Goal: Find specific page/section: Find specific page/section

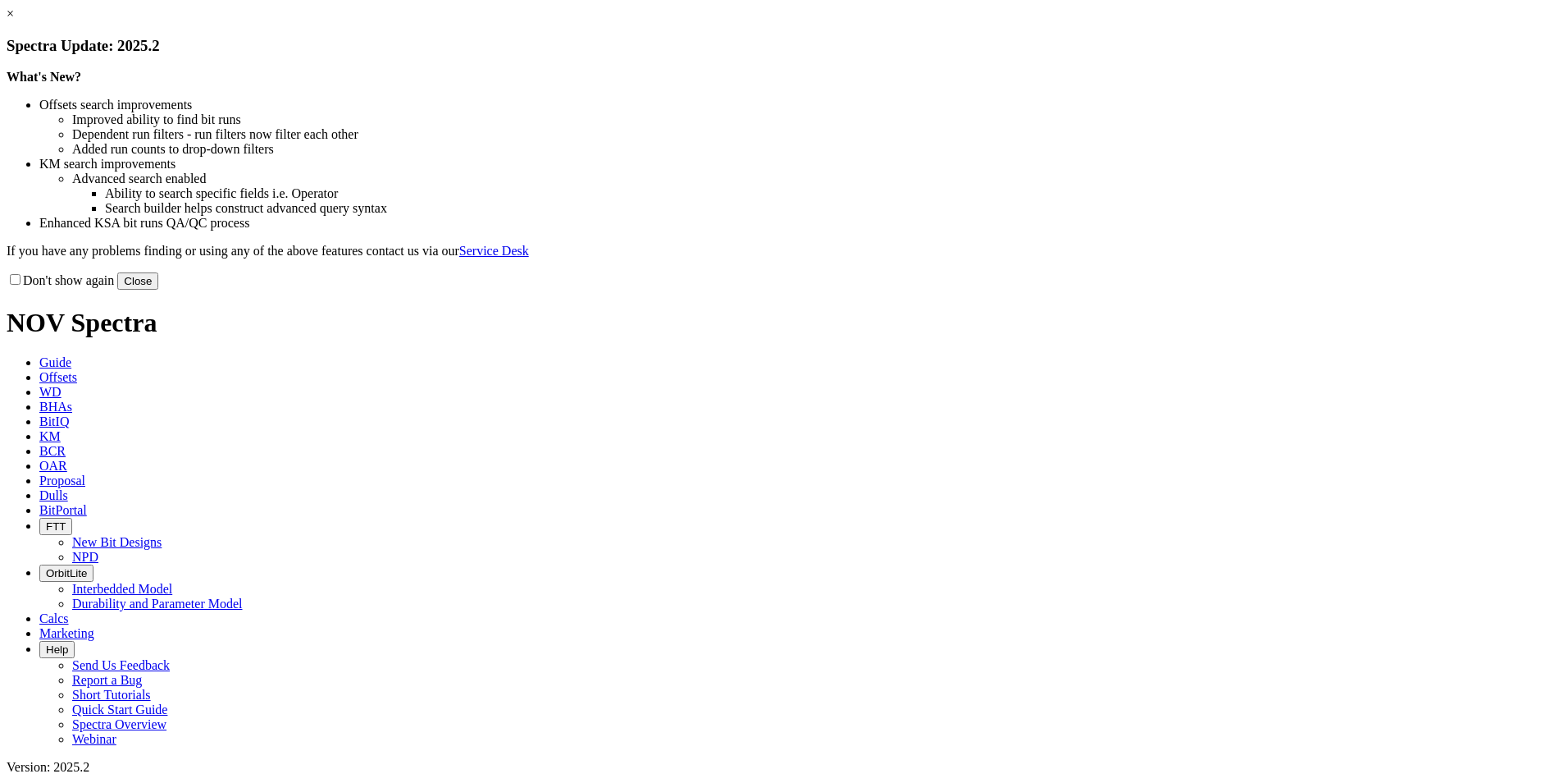
click at [14, 21] on link "×" at bounding box center [10, 13] width 8 height 14
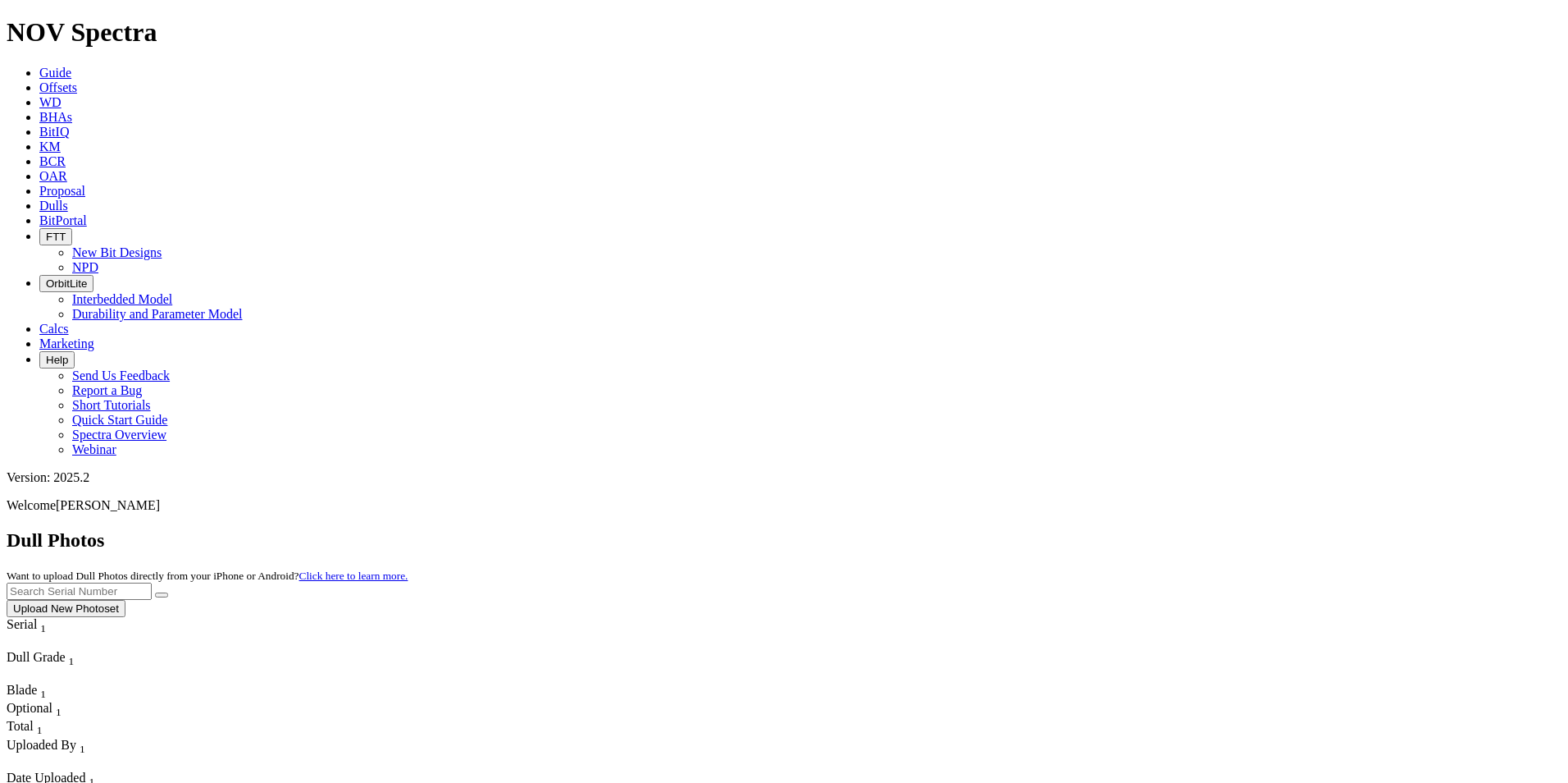
click at [152, 583] on input "text" at bounding box center [79, 591] width 145 height 17
type input "A315114"
click at [155, 592] on button "submit" at bounding box center [161, 594] width 13 height 5
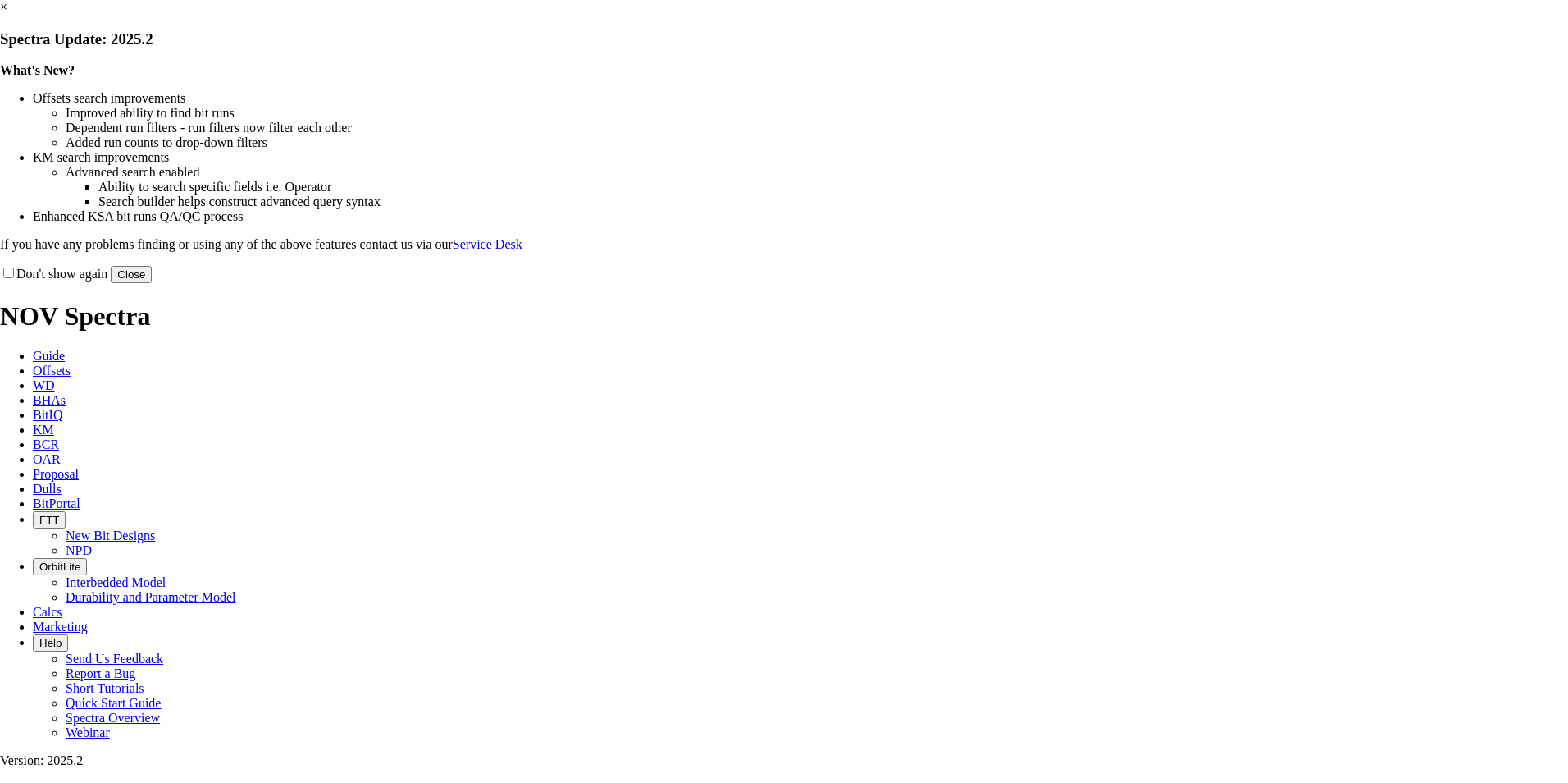
click at [8, 14] on link "×" at bounding box center [4, 7] width 8 height 14
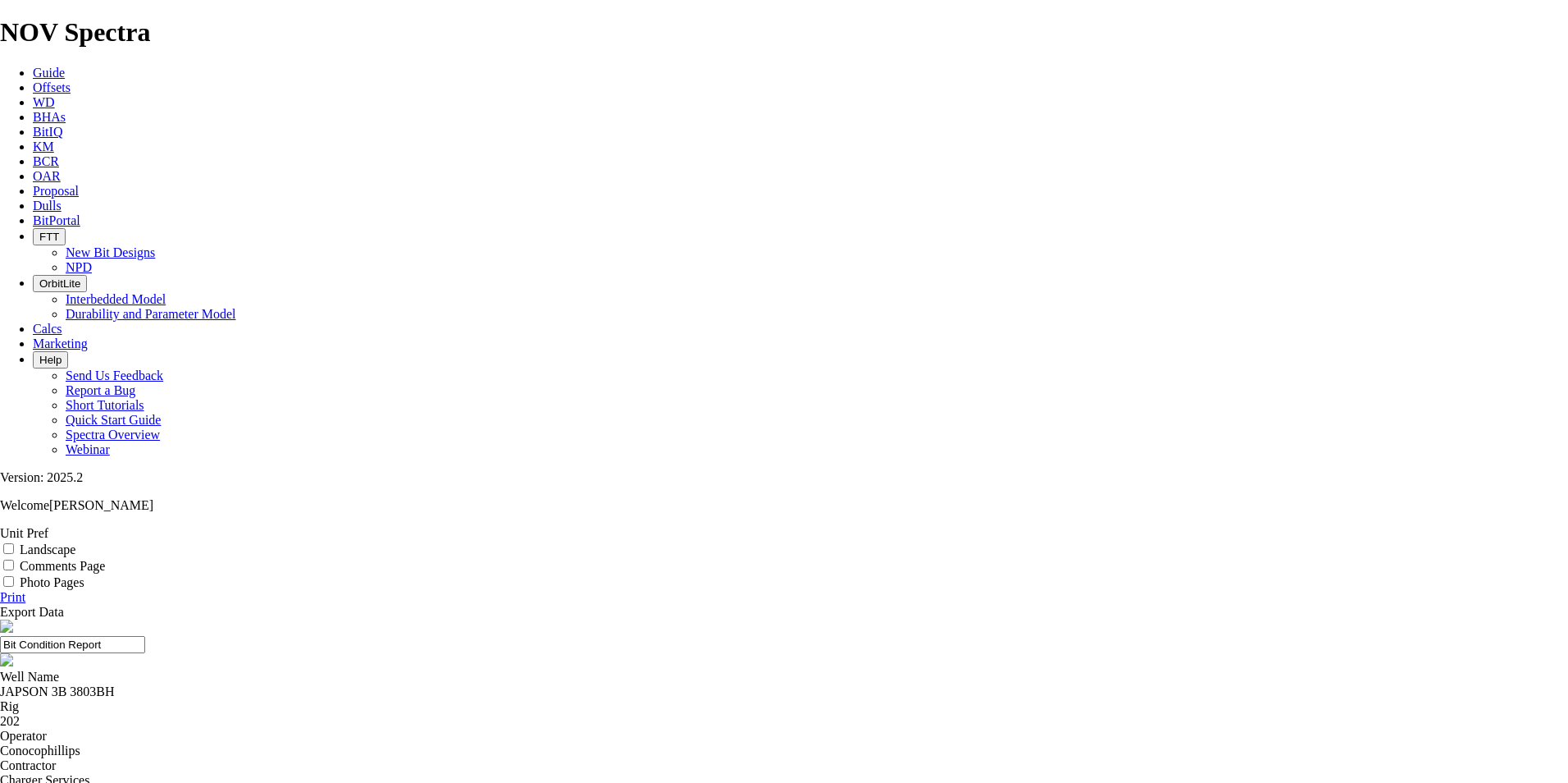
click at [61, 198] on link "Dulls" at bounding box center [47, 205] width 28 height 14
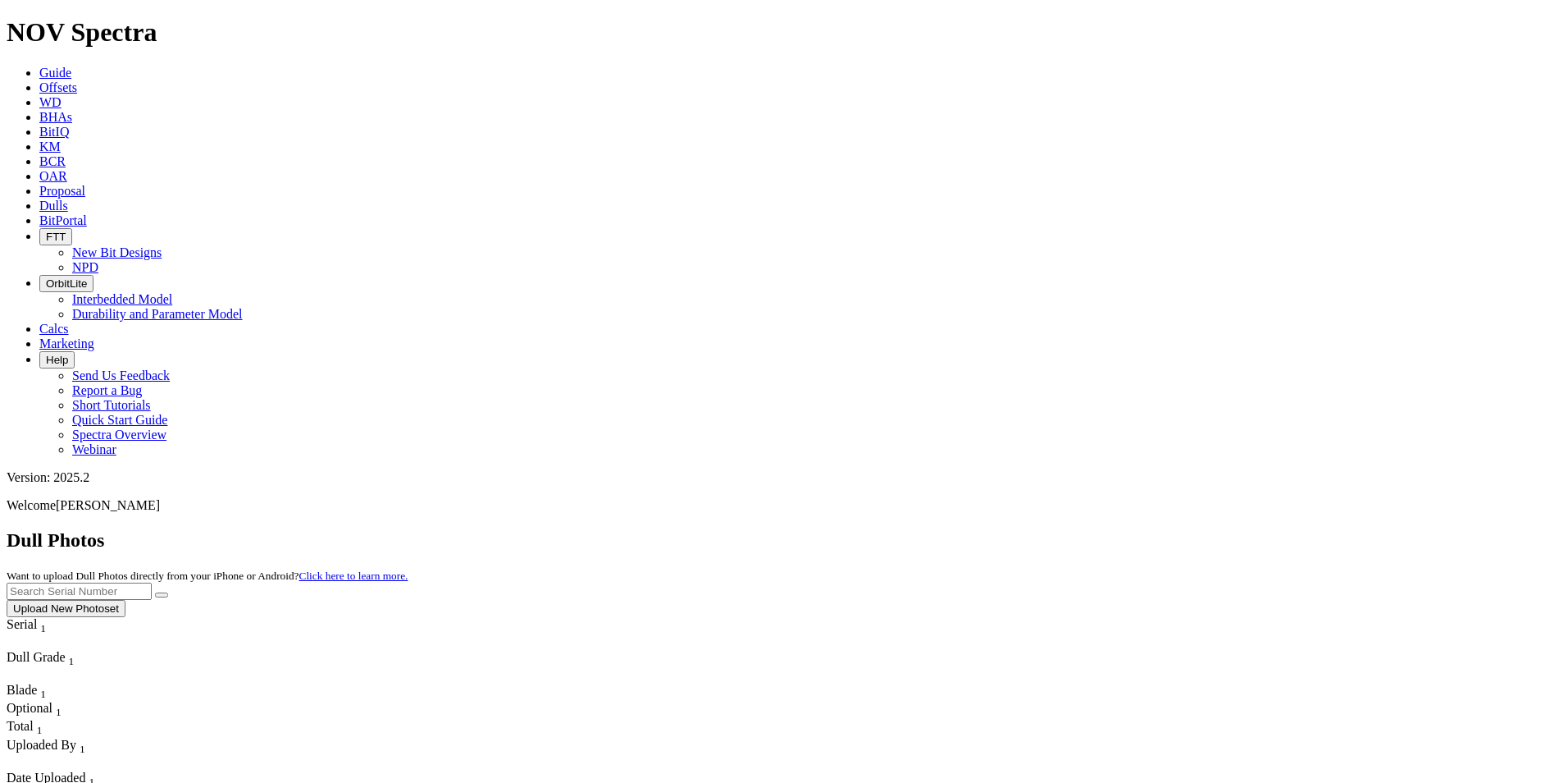
click at [152, 583] on input "text" at bounding box center [79, 591] width 145 height 17
type input "A315114"
click at [161, 595] on icon "submit" at bounding box center [161, 595] width 0 height 0
